Goal: Check status: Check status

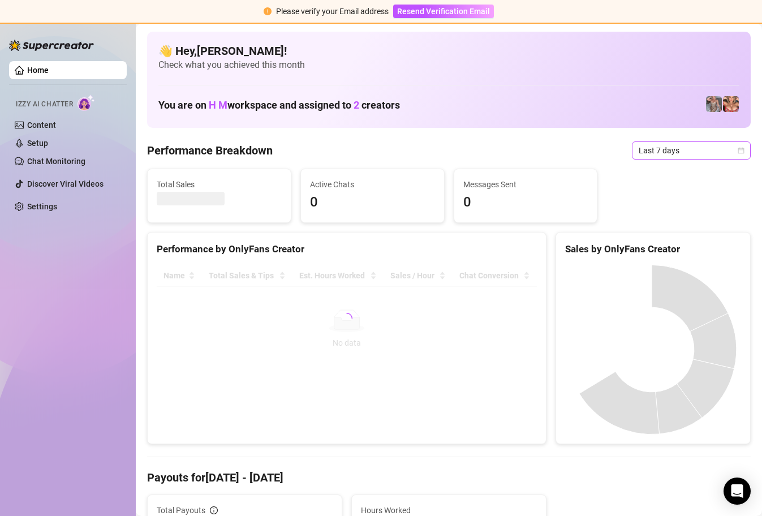
click at [738, 152] on div "Last 7 days" at bounding box center [691, 150] width 119 height 18
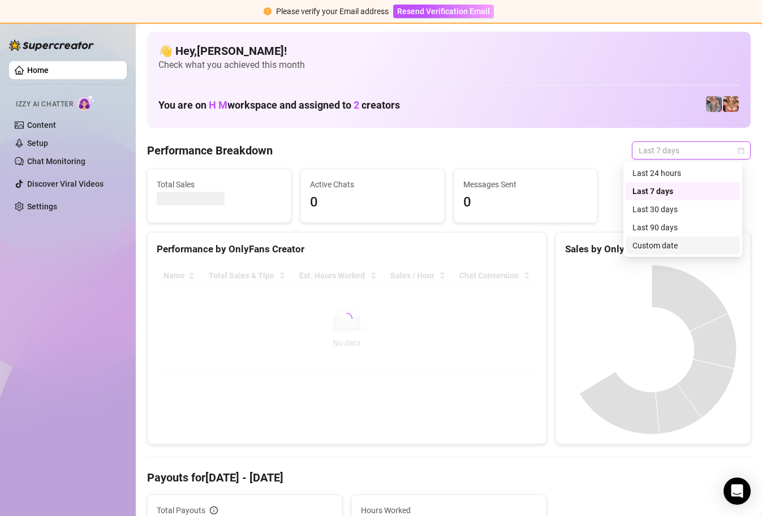
click at [719, 241] on div "Custom date" at bounding box center [682, 245] width 101 height 12
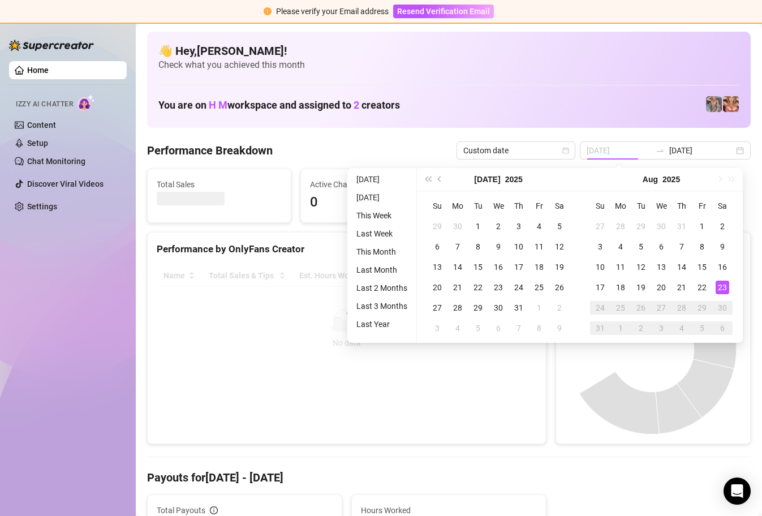
click at [723, 283] on div "23" at bounding box center [723, 288] width 14 height 14
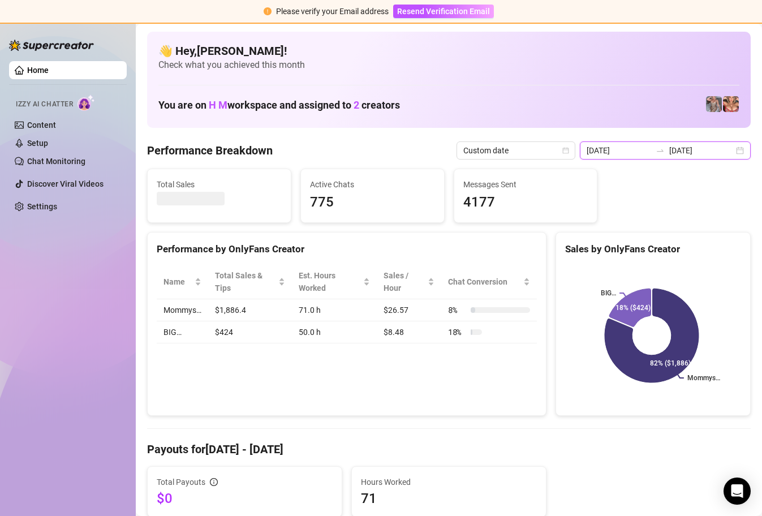
click at [630, 148] on input "[DATE]" at bounding box center [619, 150] width 64 height 12
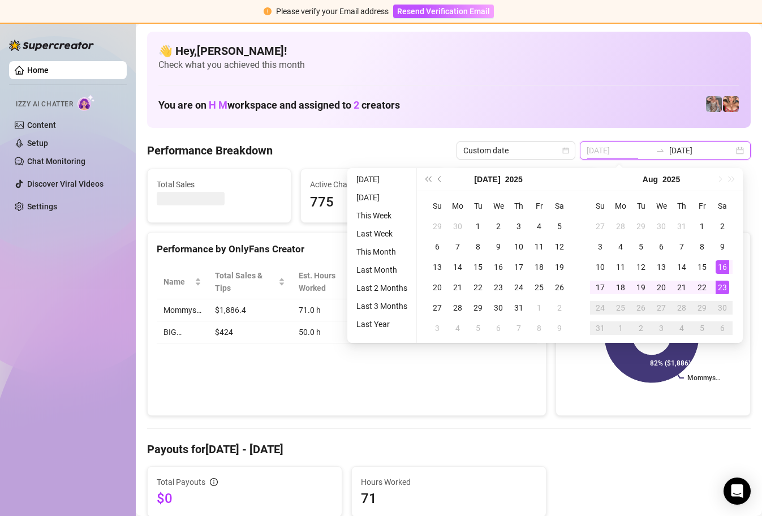
type input "[DATE]"
click at [722, 285] on div "23" at bounding box center [723, 288] width 14 height 14
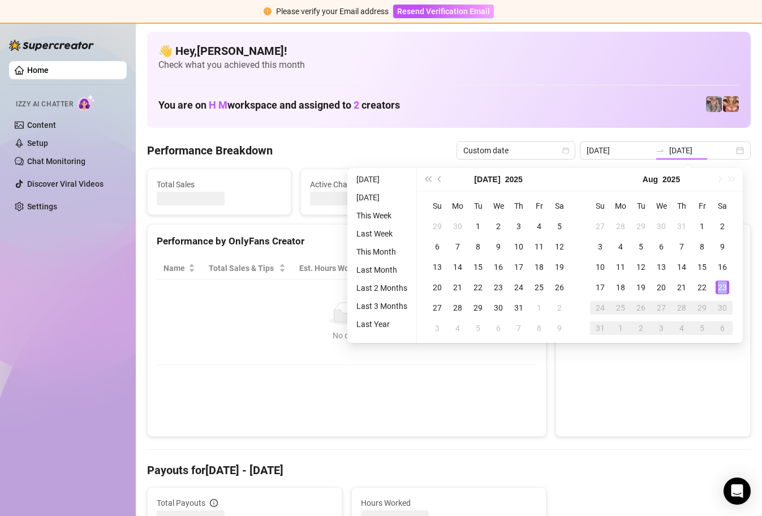
type input "[DATE]"
